Goal: Task Accomplishment & Management: Manage account settings

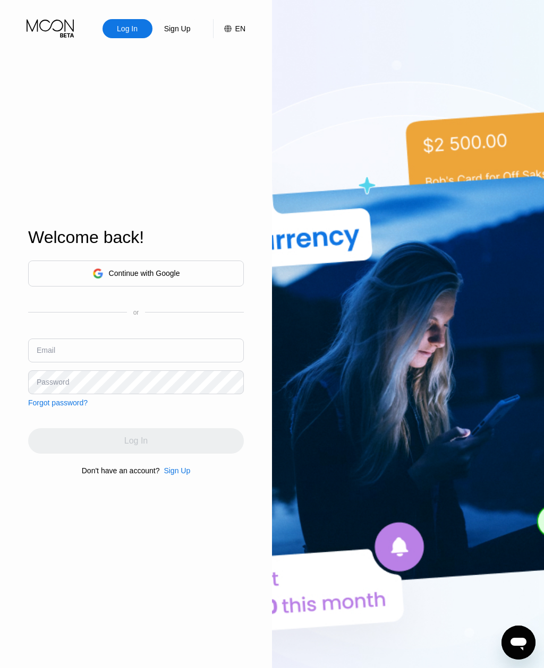
click at [140, 361] on input "text" at bounding box center [136, 351] width 216 height 24
click at [102, 363] on input "text" at bounding box center [136, 351] width 216 height 24
paste input "[EMAIL_ADDRESS][DOMAIN_NAME]"
type input "hajandmorgan@gmail.com"
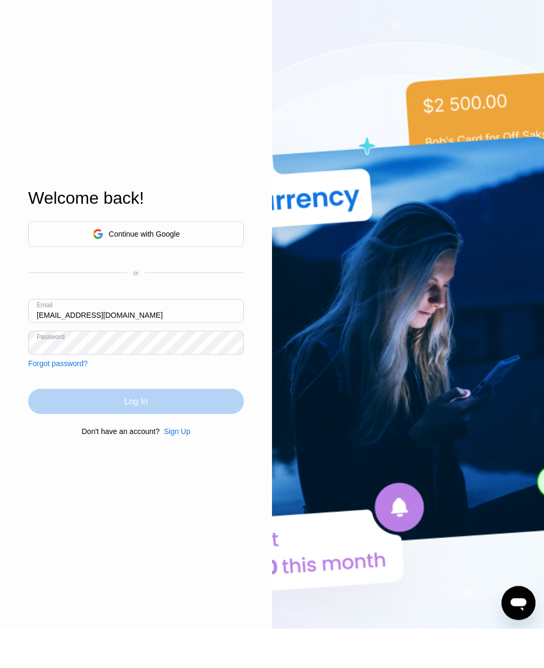
click at [176, 428] on div "Log In" at bounding box center [136, 440] width 216 height 25
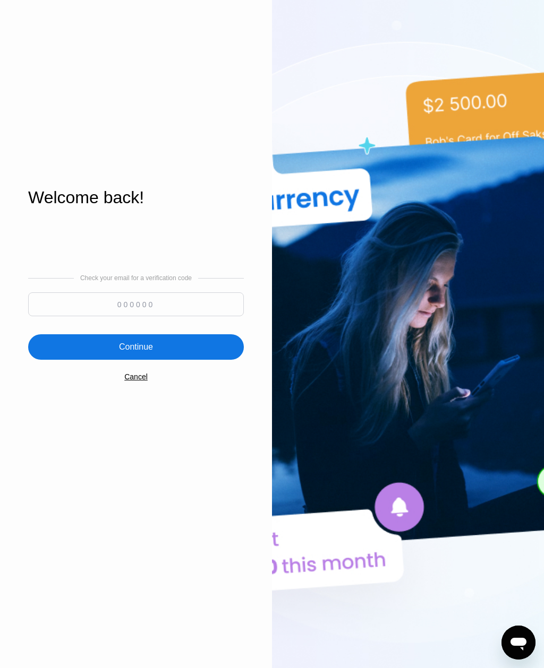
click at [139, 316] on input at bounding box center [136, 304] width 216 height 24
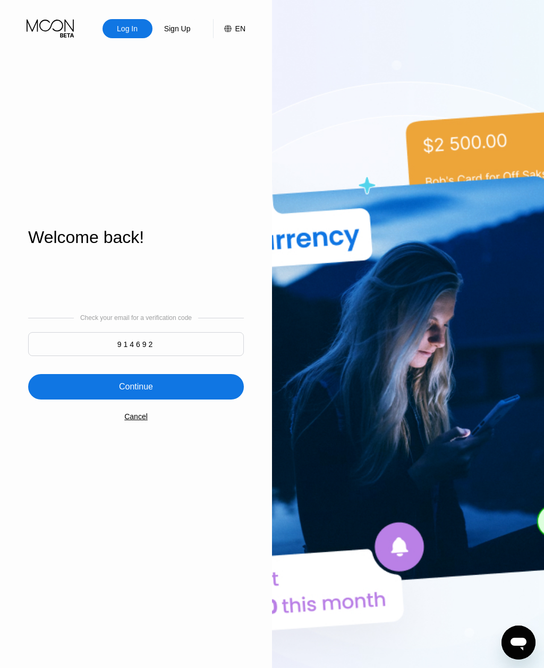
type input "914692"
click at [161, 400] on div "Continue" at bounding box center [136, 386] width 216 height 25
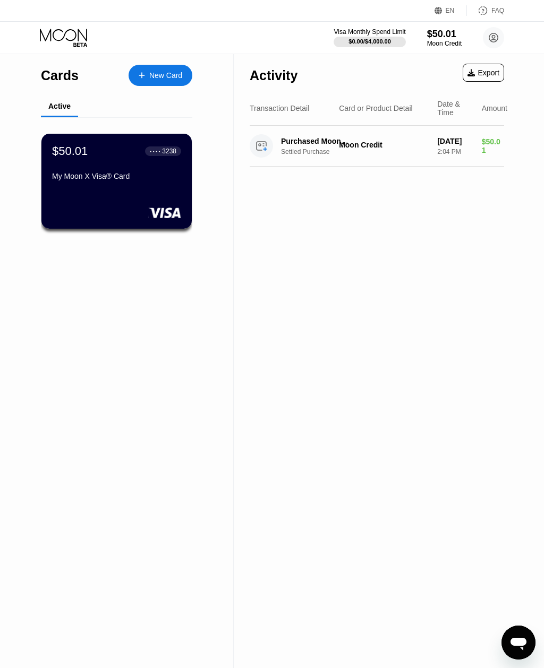
click at [84, 150] on div "$50.01" at bounding box center [70, 151] width 36 height 14
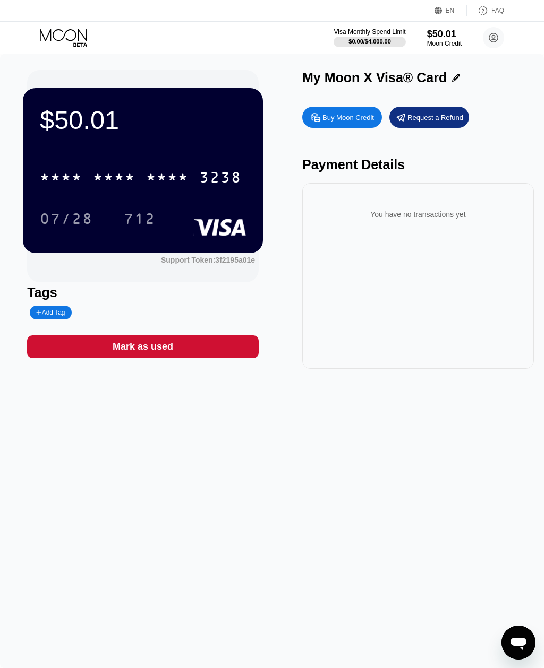
click at [197, 185] on div "* * * * * * * * * * * * 3238" at bounding box center [140, 177] width 214 height 27
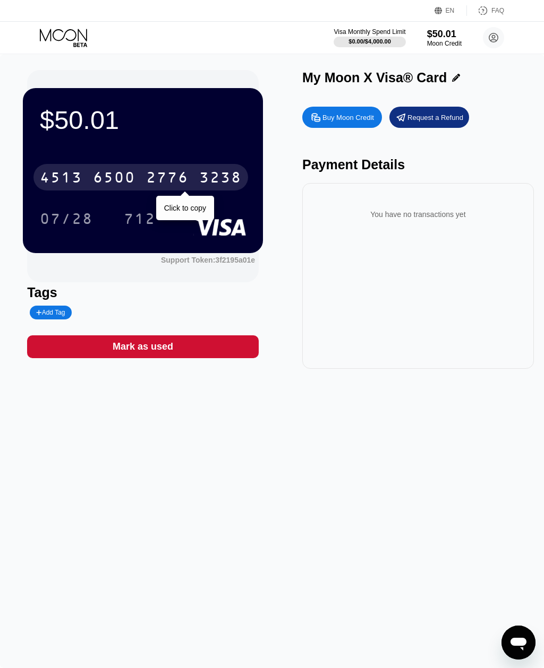
click at [184, 206] on div "07/28 712" at bounding box center [143, 218] width 206 height 27
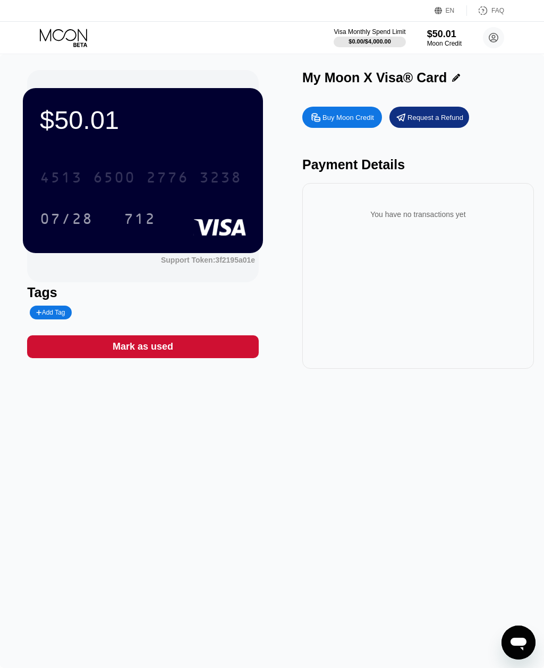
click at [191, 176] on div "4513 6500 2776 3238" at bounding box center [140, 177] width 214 height 27
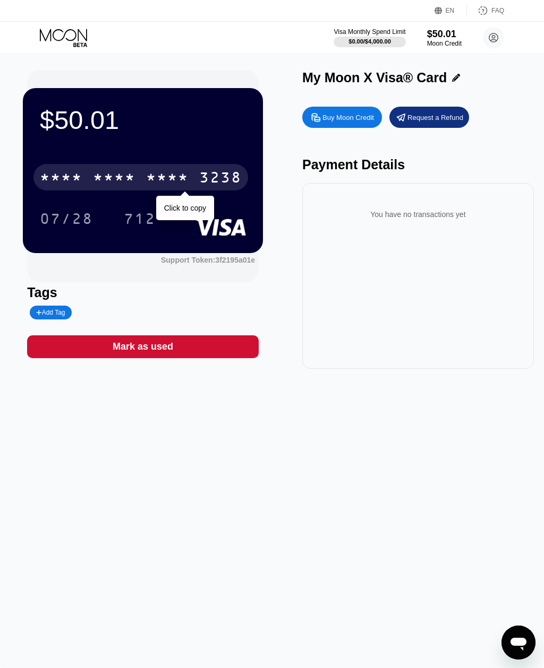
click at [177, 175] on div "* * * *" at bounding box center [167, 178] width 42 height 17
click at [64, 222] on div "07/28" at bounding box center [66, 220] width 53 height 17
click at [73, 253] on div "$50.01 4513 6500 2776 3238 Click to copy 07/28 712" at bounding box center [143, 170] width 240 height 165
click at [76, 216] on div "07/28" at bounding box center [66, 220] width 53 height 17
click at [88, 249] on div "$50.01 4513 6500 2776 3238 Click to copy 07/28 712" at bounding box center [143, 170] width 240 height 165
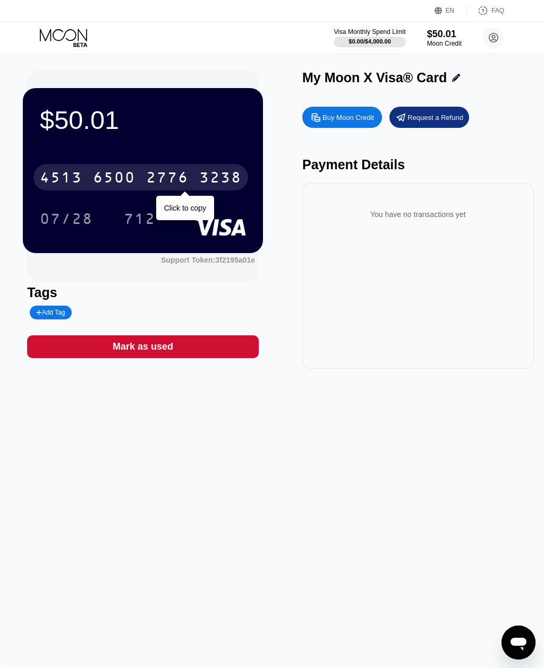
click at [140, 223] on div "712" at bounding box center [140, 220] width 32 height 17
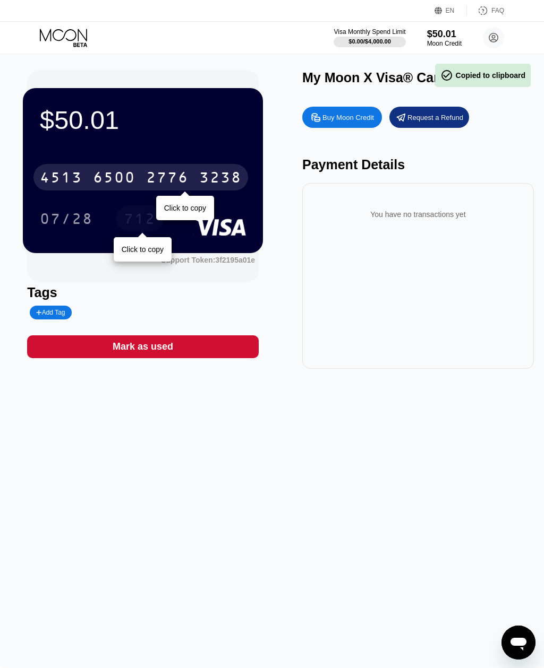
click at [139, 221] on div "712" at bounding box center [140, 220] width 32 height 17
click at [152, 249] on div "$50.01 4513 6500 2776 3238 Click to copy 07/28 712 Click to copy" at bounding box center [143, 170] width 240 height 165
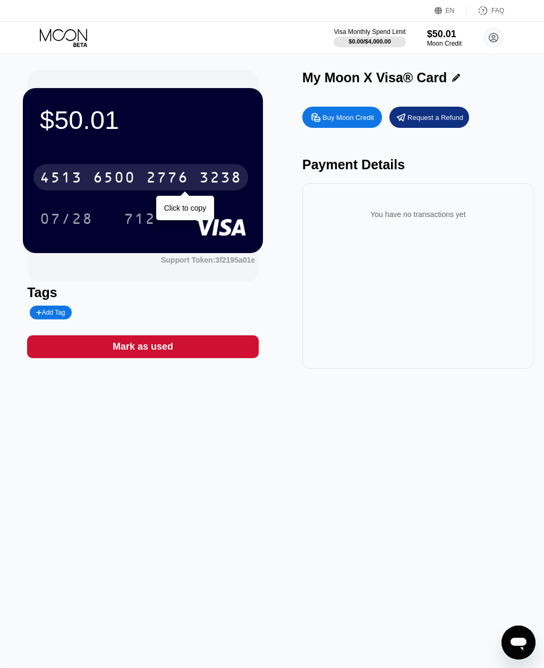
click at [140, 213] on div "712" at bounding box center [140, 220] width 32 height 17
click at [72, 212] on div "07/28" at bounding box center [66, 220] width 53 height 17
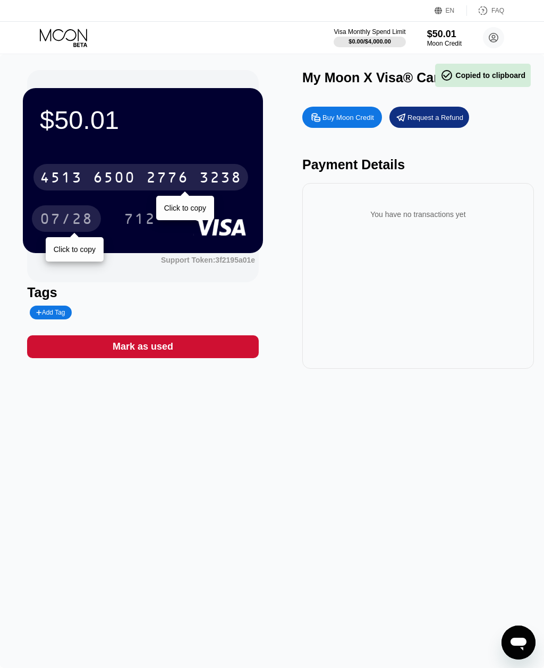
click at [83, 251] on div "$50.01 4513 6500 2776 3238 Click to copy 07/28 Click to copy 712" at bounding box center [143, 170] width 240 height 165
